Goal: Transaction & Acquisition: Purchase product/service

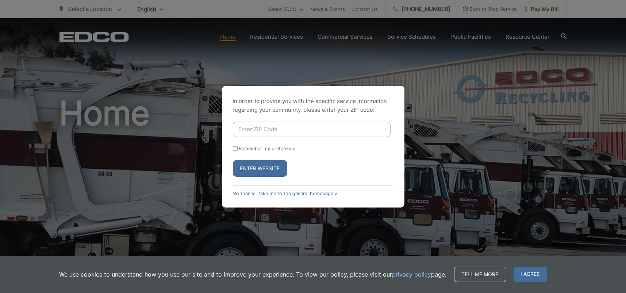
click at [256, 126] on input "Enter ZIP Code" at bounding box center [312, 129] width 158 height 15
click at [292, 191] on link "No thanks, take me to the general homepage >" at bounding box center [285, 193] width 105 height 5
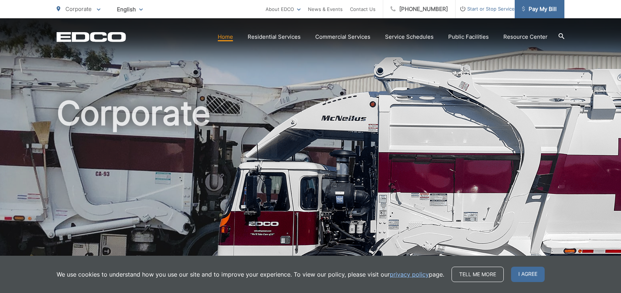
click at [535, 10] on span "Pay My Bill" at bounding box center [539, 9] width 35 height 9
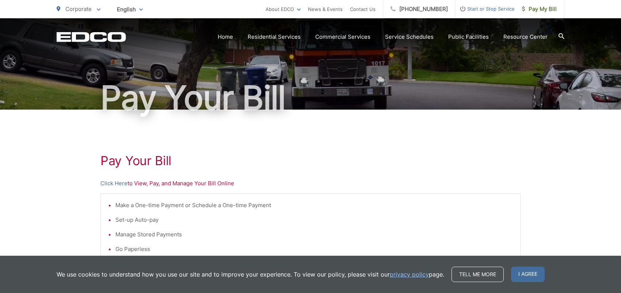
scroll to position [146, 0]
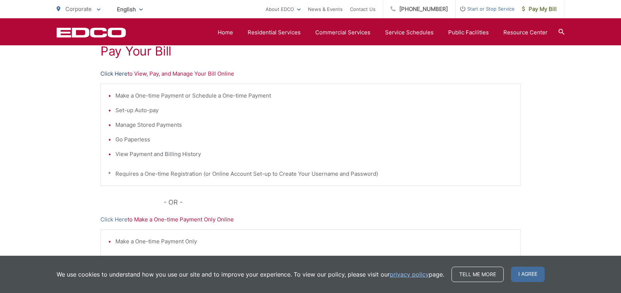
click at [112, 73] on link "Click Here" at bounding box center [113, 73] width 27 height 9
